Goal: Task Accomplishment & Management: Use online tool/utility

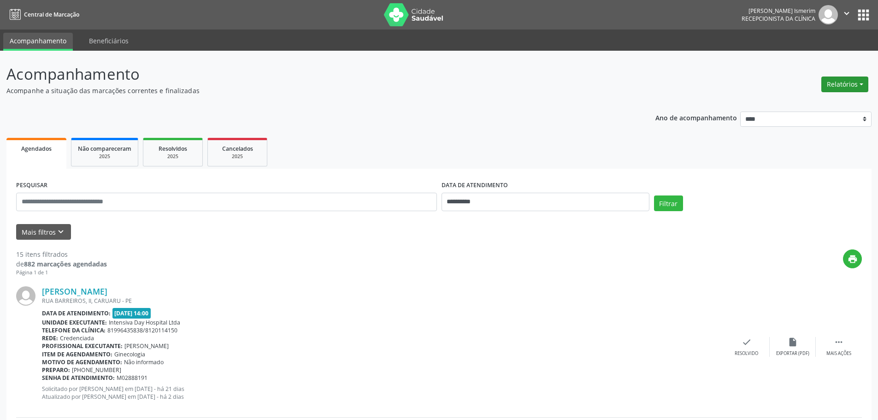
click at [856, 82] on button "Relatórios" at bounding box center [844, 85] width 47 height 16
click at [790, 103] on link "Agendamentos" at bounding box center [819, 104] width 99 height 13
select select "*"
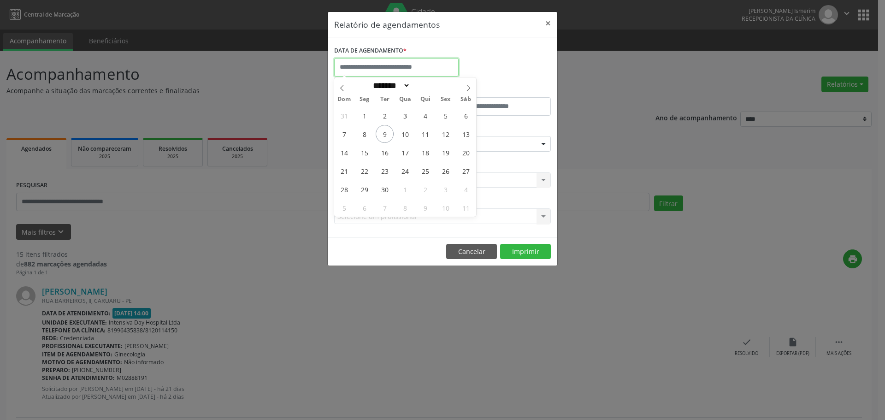
click at [392, 65] on input "text" at bounding box center [396, 67] width 124 height 18
click at [406, 133] on span "10" at bounding box center [405, 134] width 18 height 18
type input "**********"
click at [406, 133] on span "10" at bounding box center [405, 134] width 18 height 18
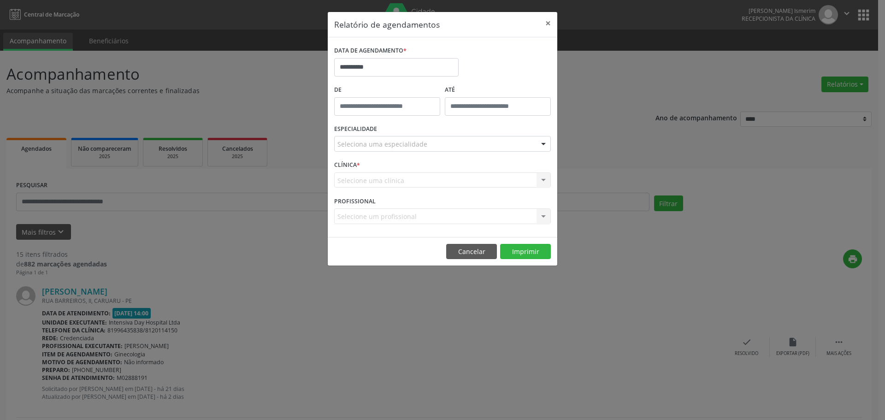
click at [513, 143] on div "Seleciona uma especialidade" at bounding box center [442, 144] width 217 height 16
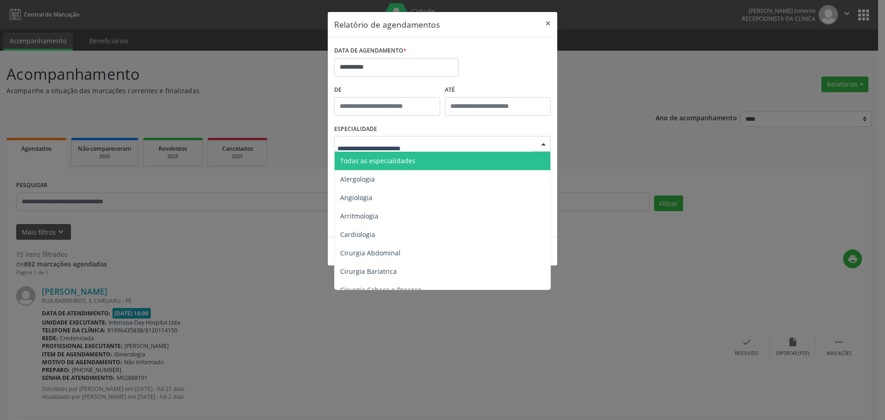
click at [411, 159] on span "Todas as especialidades" at bounding box center [377, 160] width 75 height 9
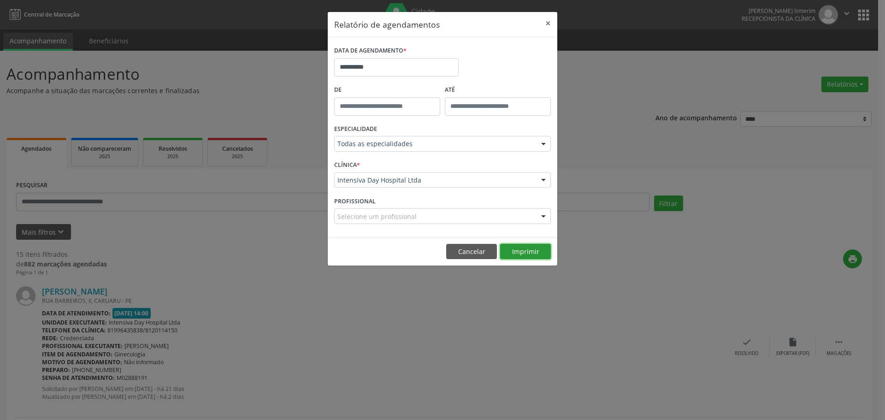
click at [524, 251] on button "Imprimir" at bounding box center [525, 252] width 51 height 16
